Goal: Find specific page/section: Find specific page/section

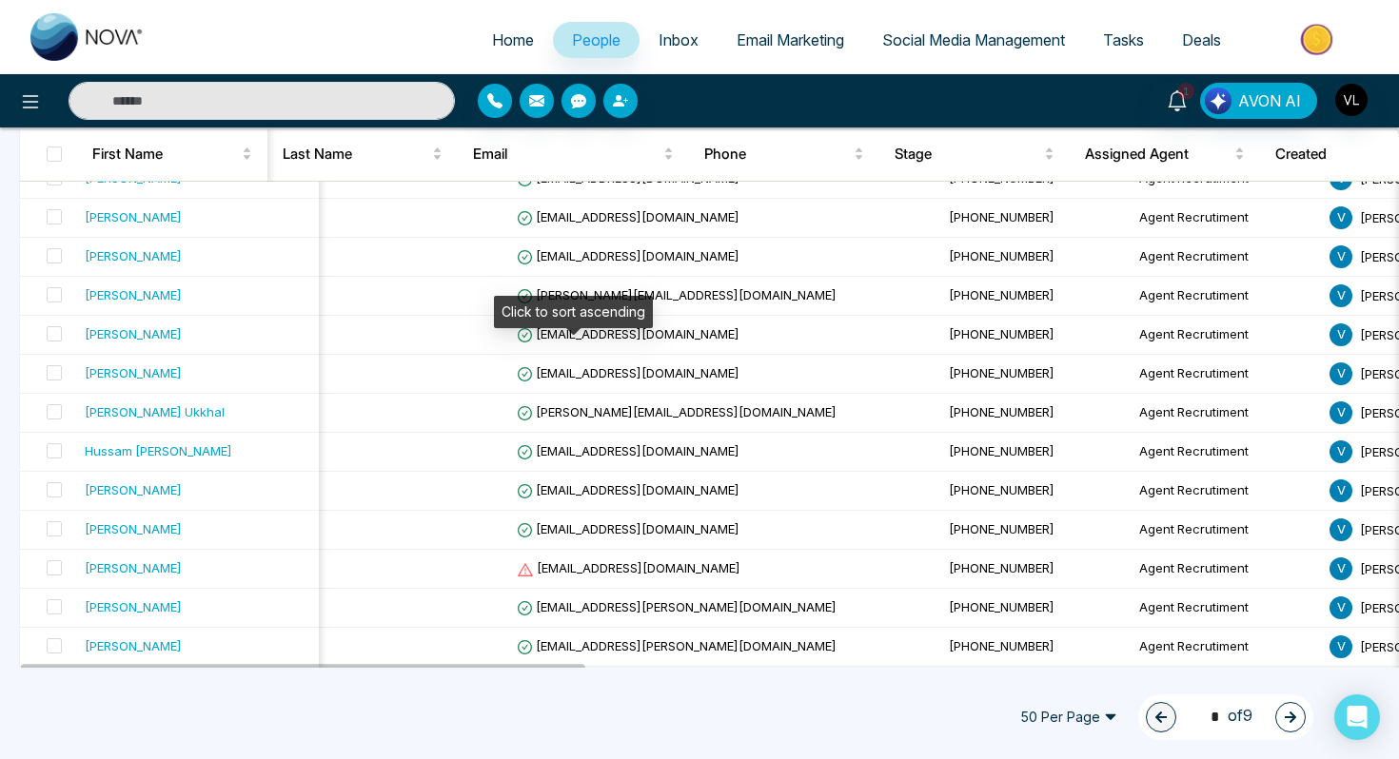
scroll to position [0, 2]
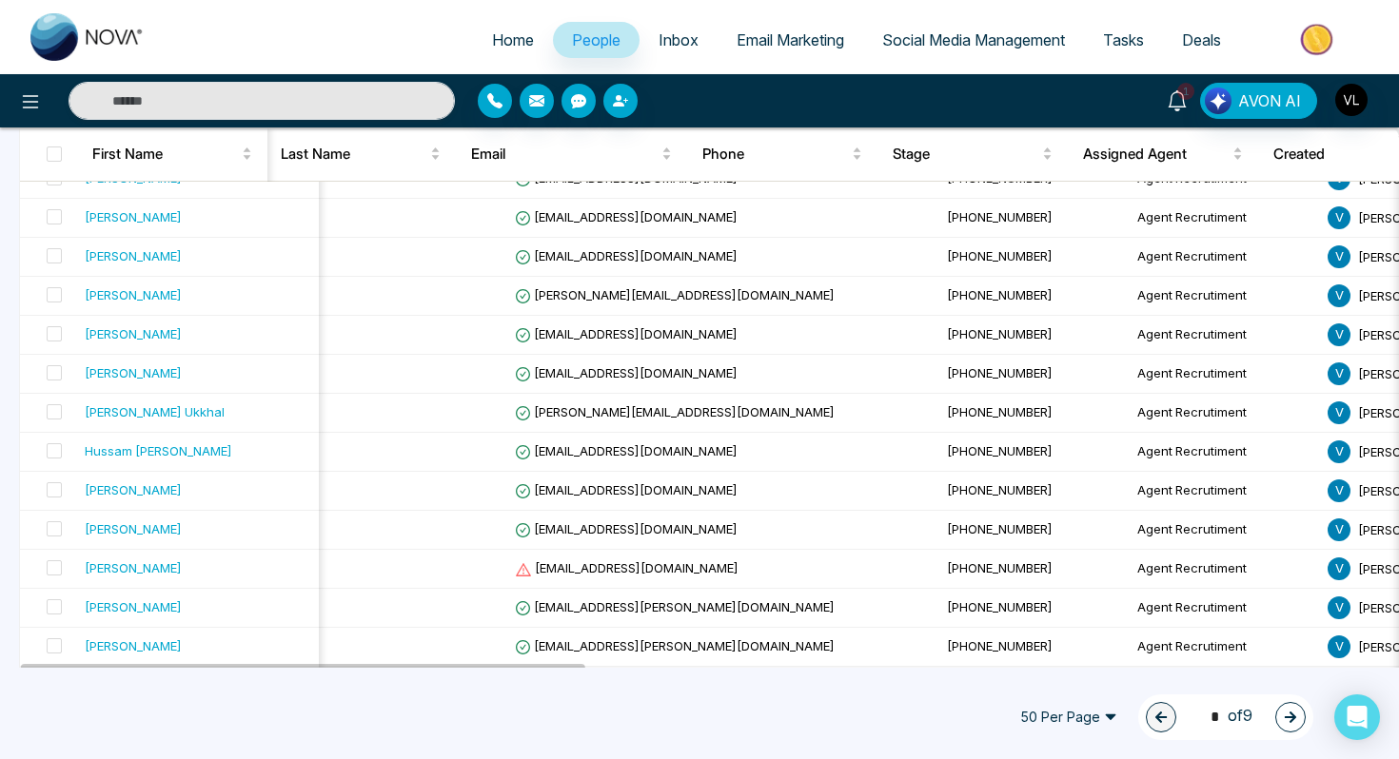
click at [1184, 104] on icon at bounding box center [1177, 100] width 21 height 21
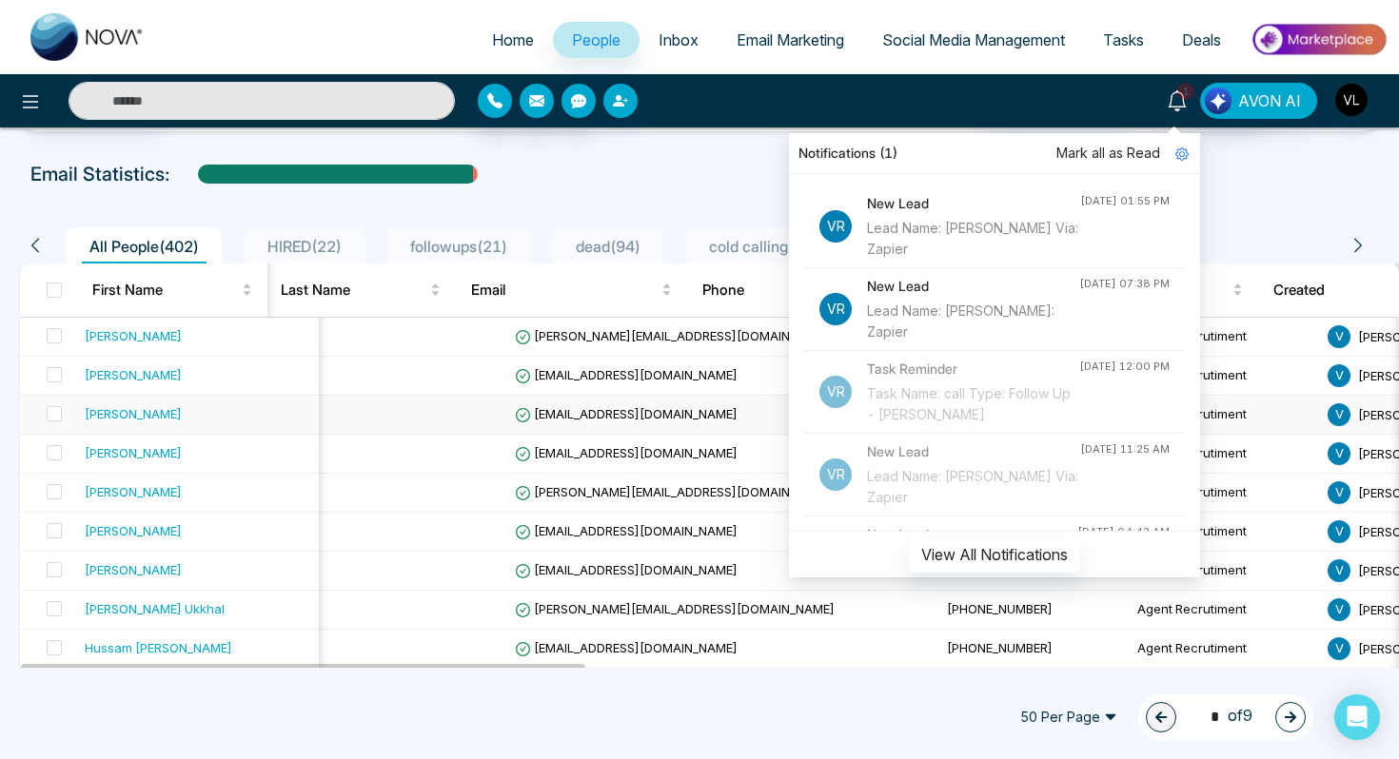
scroll to position [74, 0]
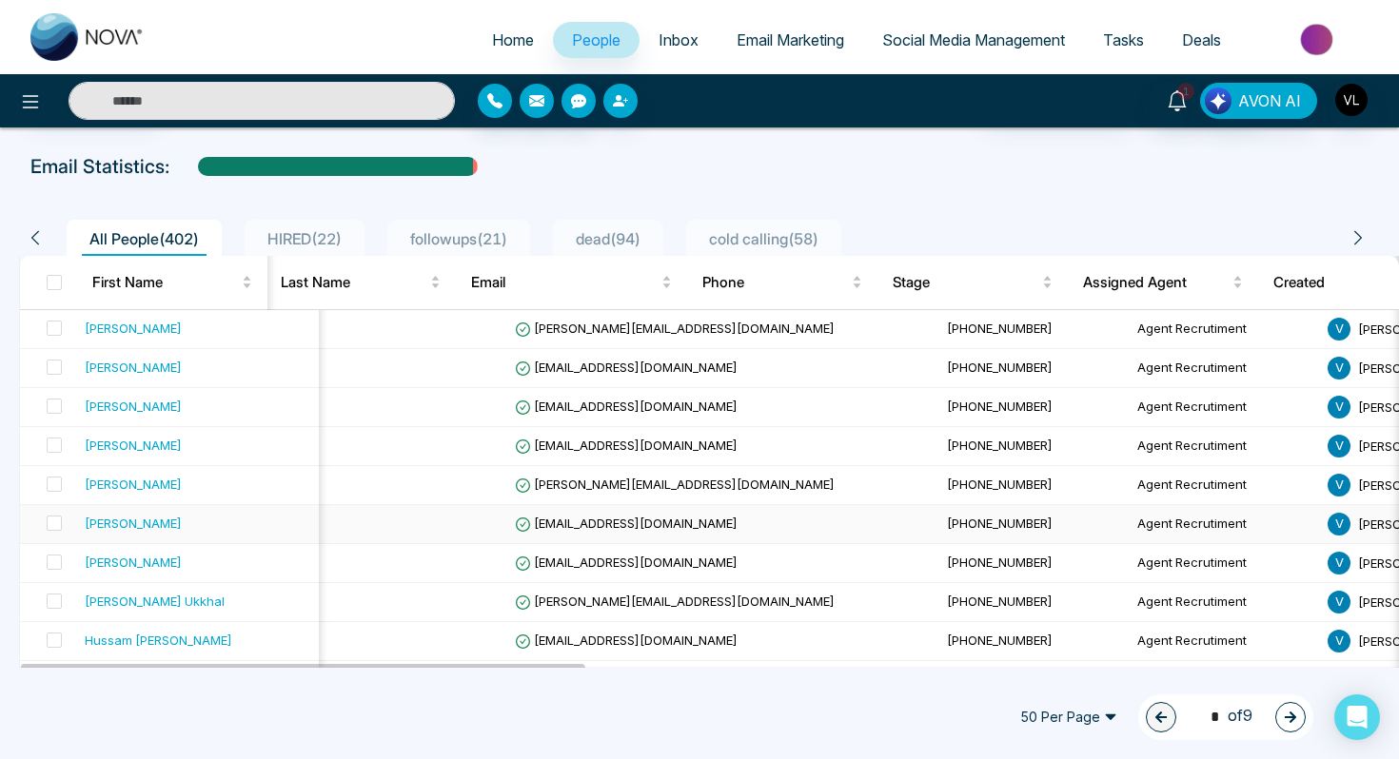
click at [176, 528] on div "[PERSON_NAME]" at bounding box center [198, 523] width 227 height 19
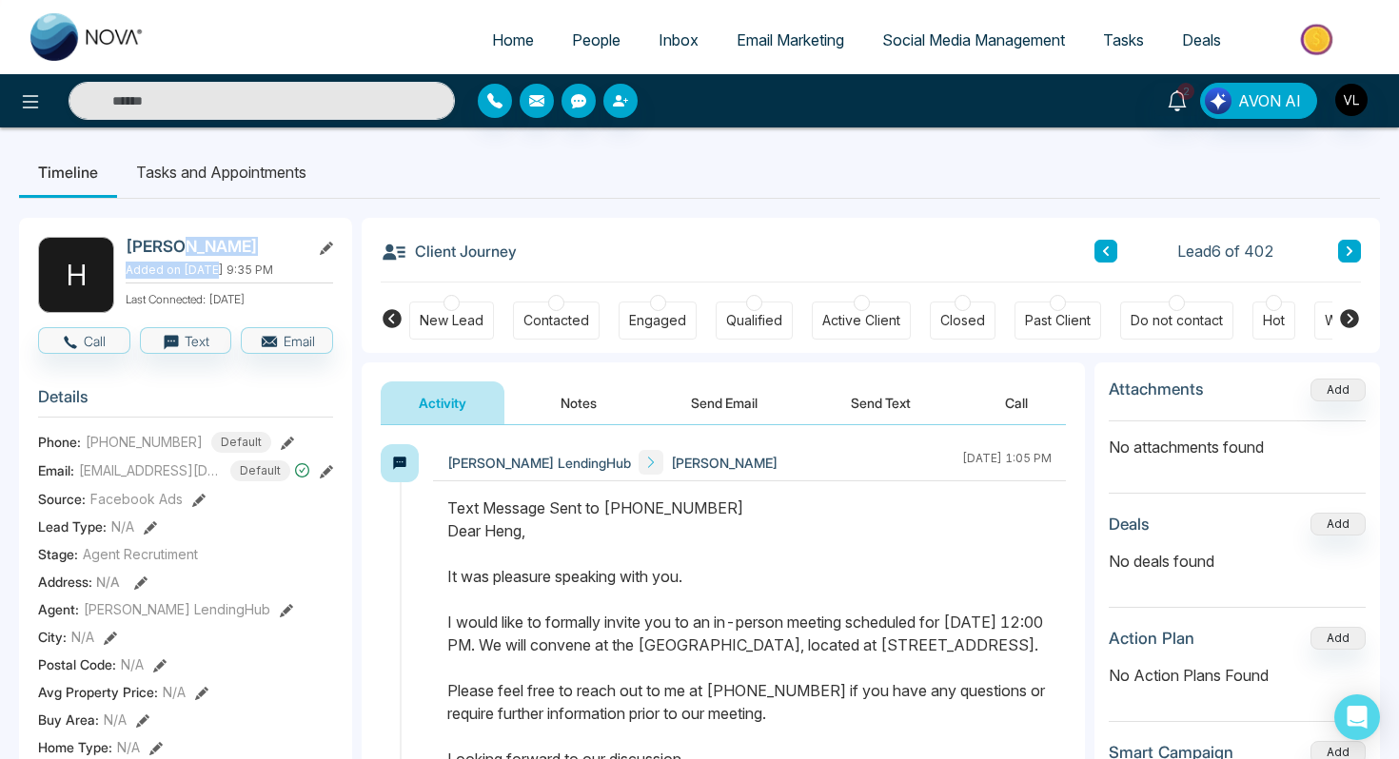
drag, startPoint x: 211, startPoint y: 263, endPoint x: 176, endPoint y: 254, distance: 36.2
click at [176, 254] on div "[PERSON_NAME] Added on [DATE] 9:35 PM Last Connected: [DATE]" at bounding box center [229, 275] width 207 height 76
click at [176, 252] on h2 "[PERSON_NAME]" at bounding box center [214, 246] width 177 height 19
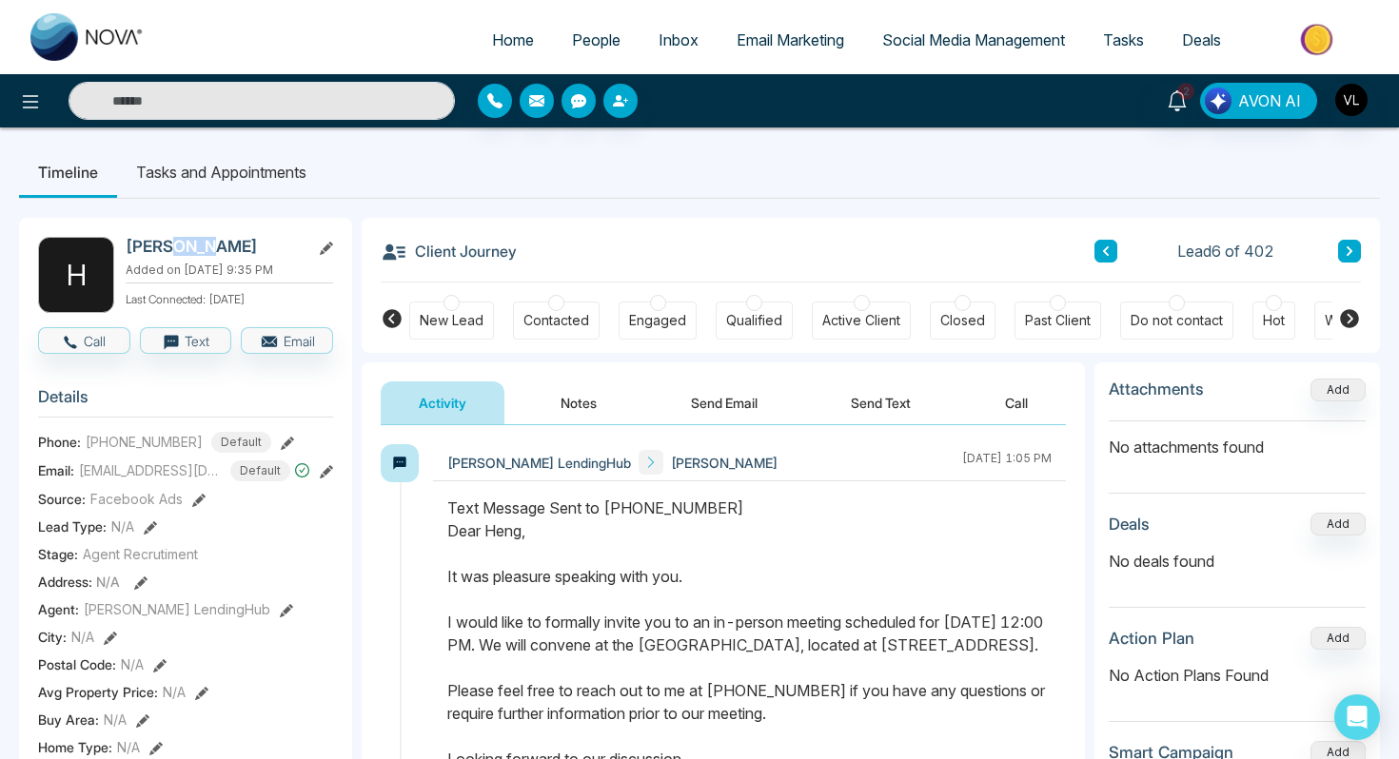
copy h2 "Tang"
